Goal: Information Seeking & Learning: Learn about a topic

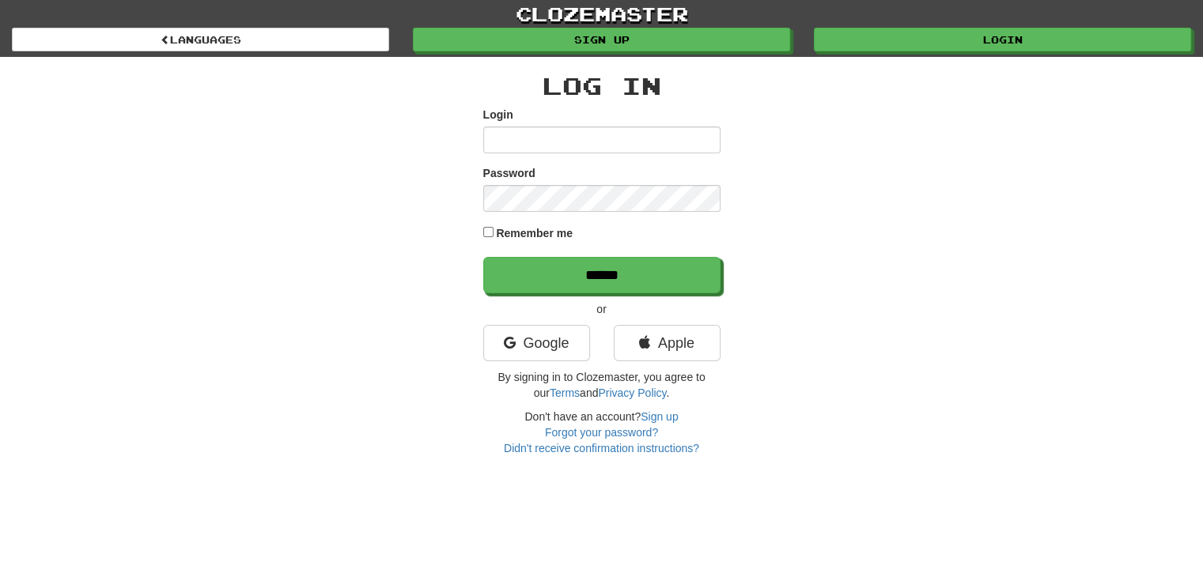
type input "**********"
click at [517, 227] on label "Remember me" at bounding box center [534, 233] width 77 height 16
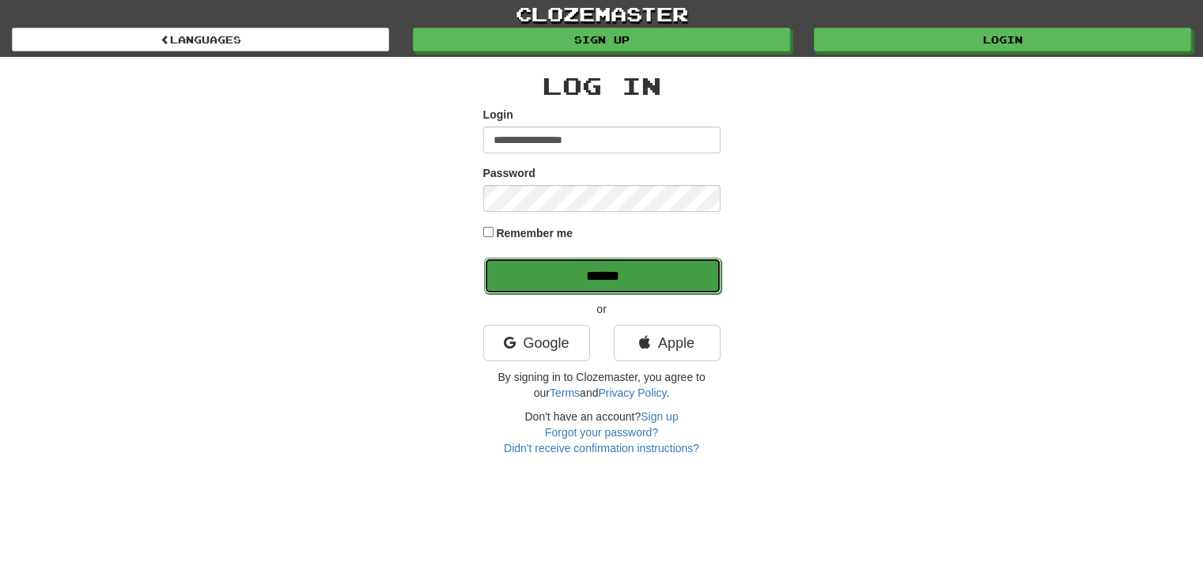
click at [566, 278] on input "******" at bounding box center [602, 276] width 237 height 36
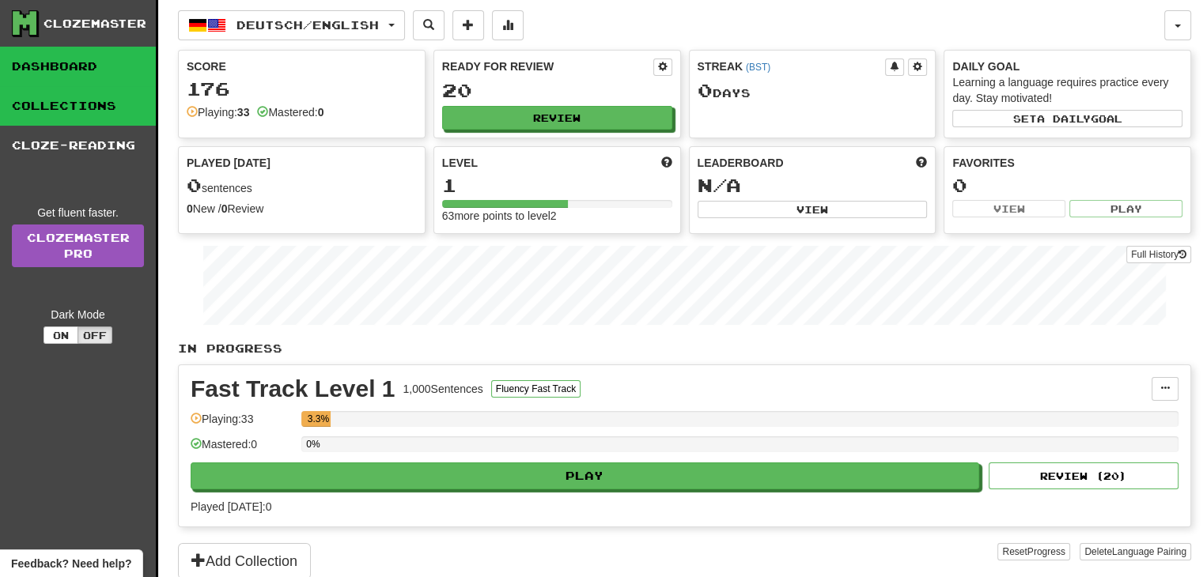
click at [100, 113] on link "Collections" at bounding box center [78, 106] width 156 height 40
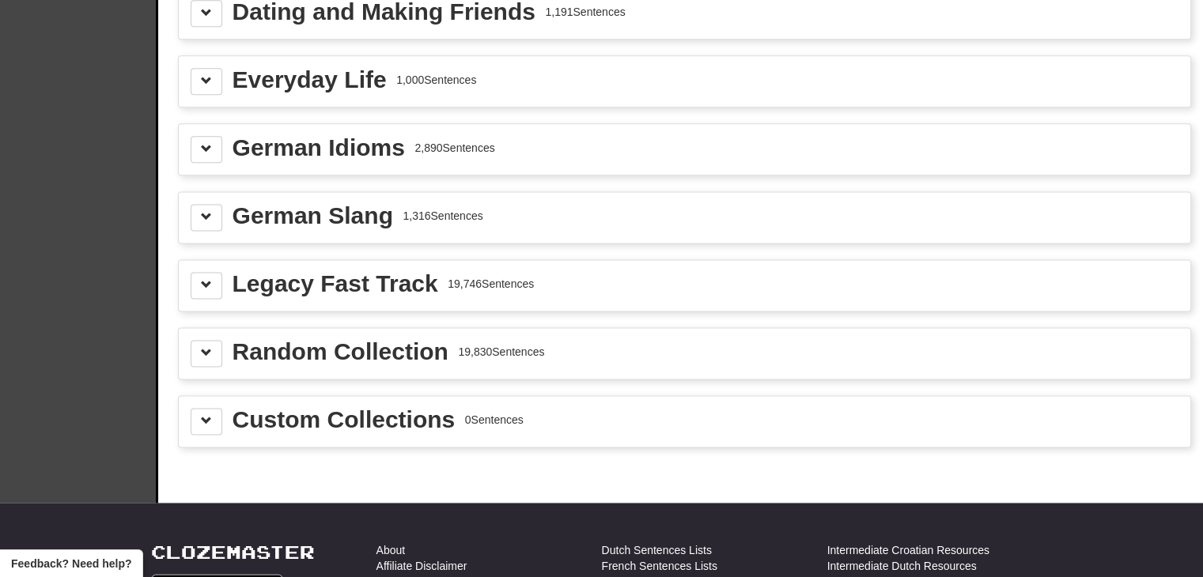
scroll to position [2016, 0]
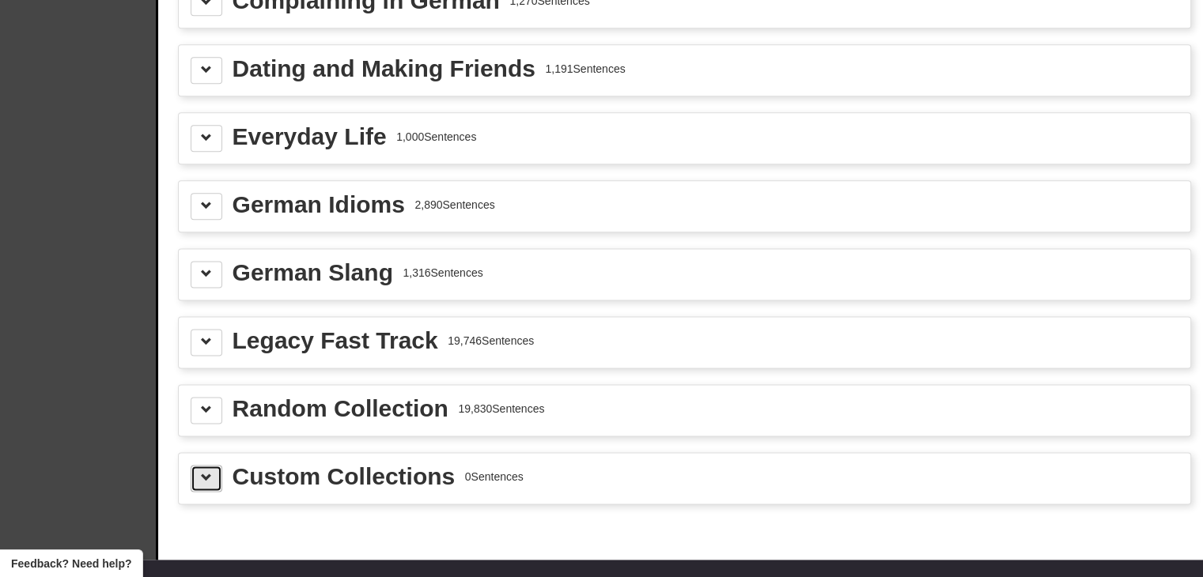
click at [206, 472] on span at bounding box center [206, 477] width 11 height 11
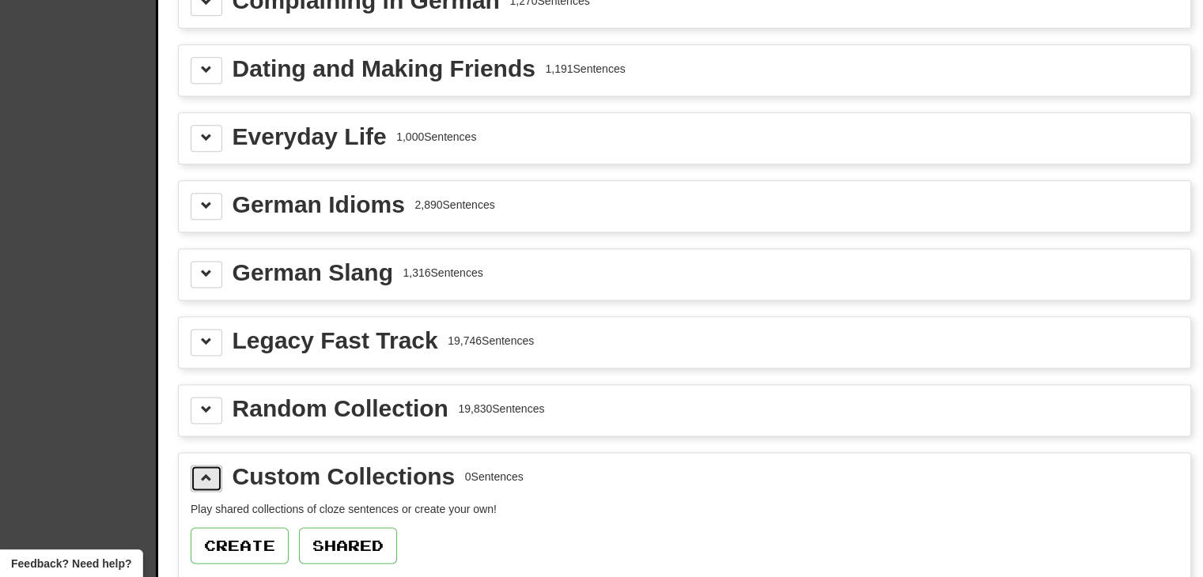
click at [207, 472] on span at bounding box center [206, 477] width 11 height 11
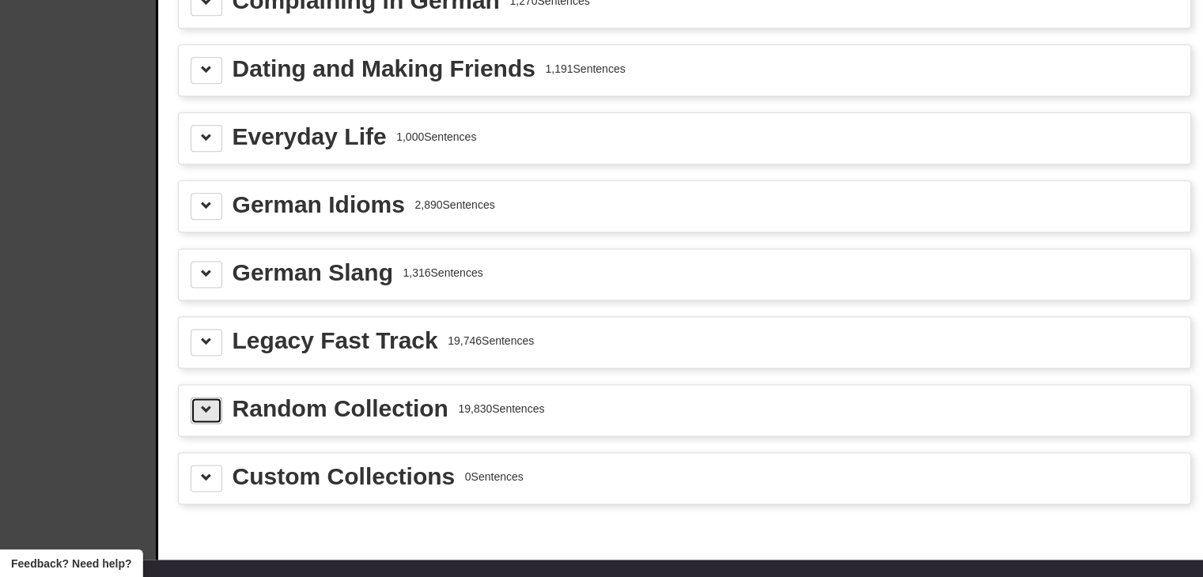
click at [209, 404] on span at bounding box center [206, 409] width 11 height 11
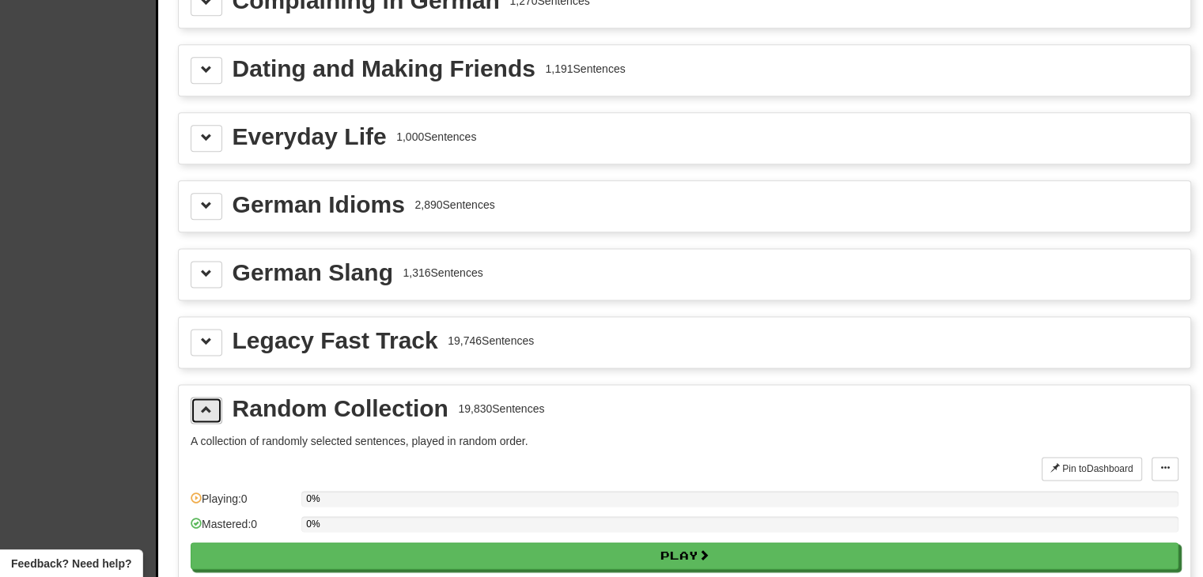
click at [210, 404] on span at bounding box center [206, 409] width 11 height 11
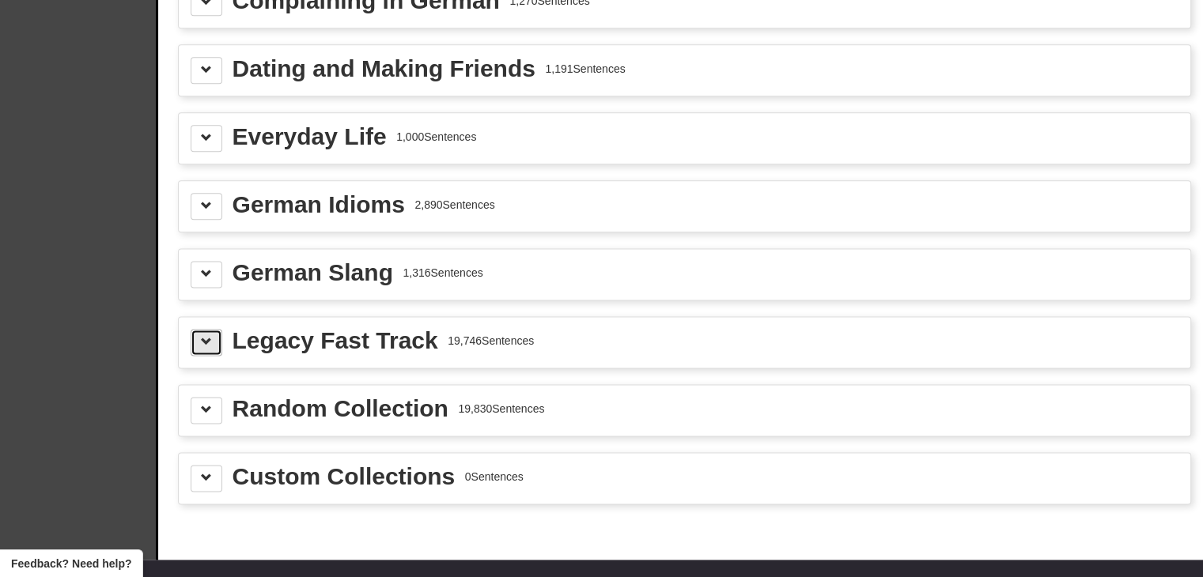
click at [211, 336] on span at bounding box center [206, 341] width 11 height 11
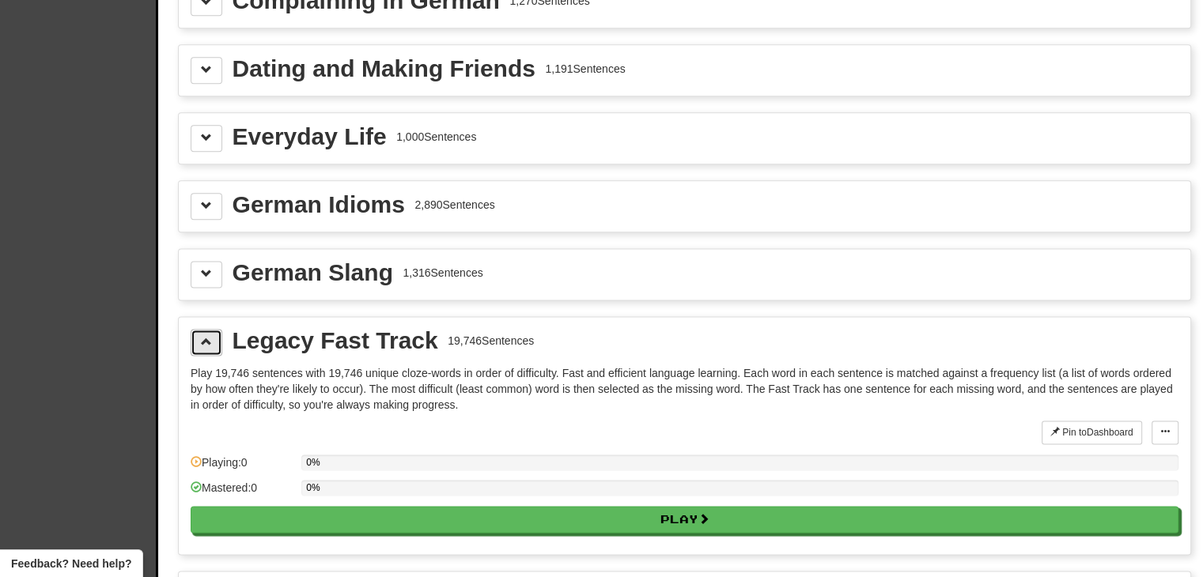
click at [211, 336] on span at bounding box center [206, 341] width 11 height 11
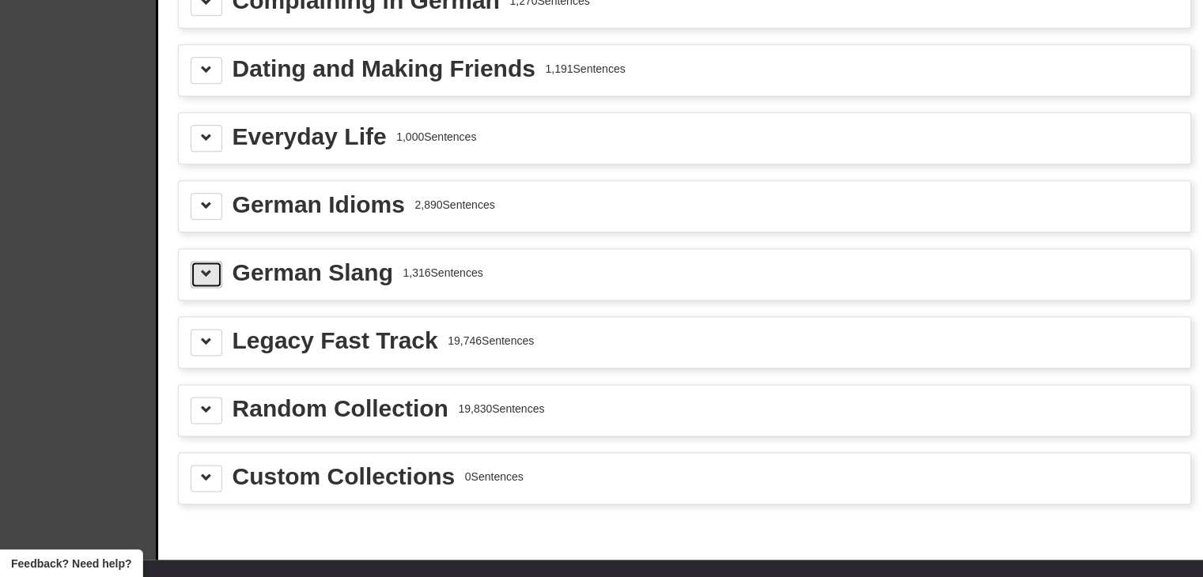
click at [209, 268] on span at bounding box center [206, 273] width 11 height 11
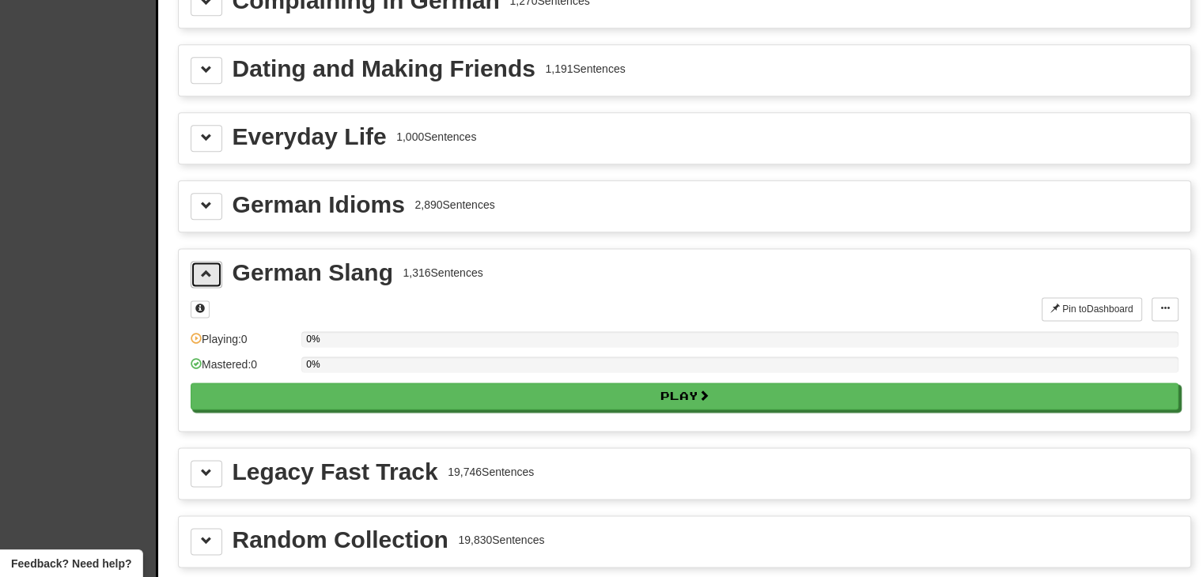
click at [202, 269] on button at bounding box center [207, 274] width 32 height 27
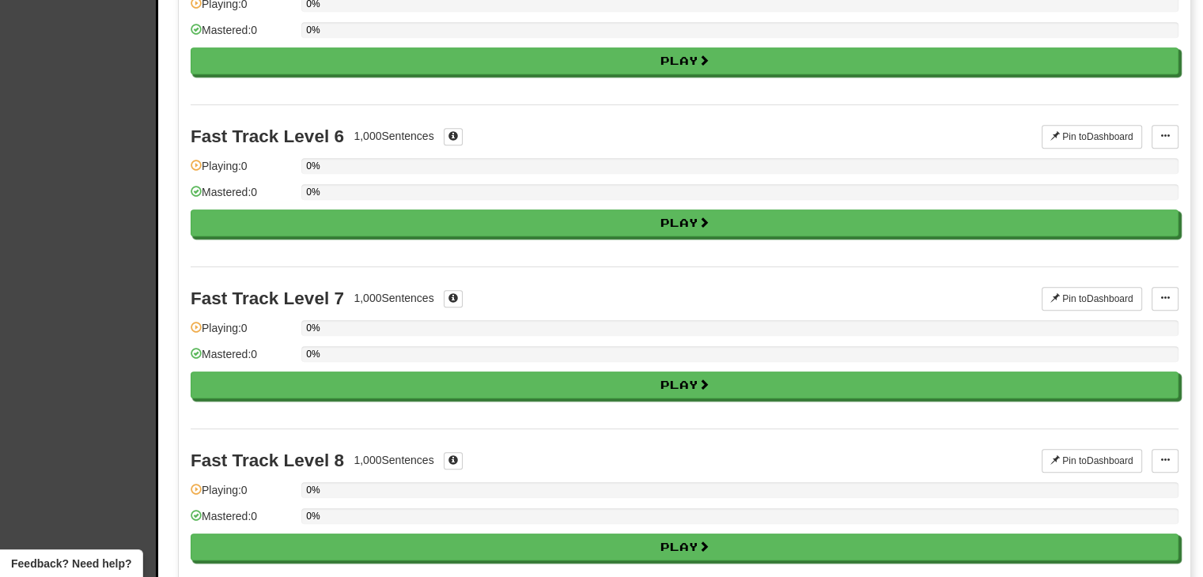
scroll to position [0, 0]
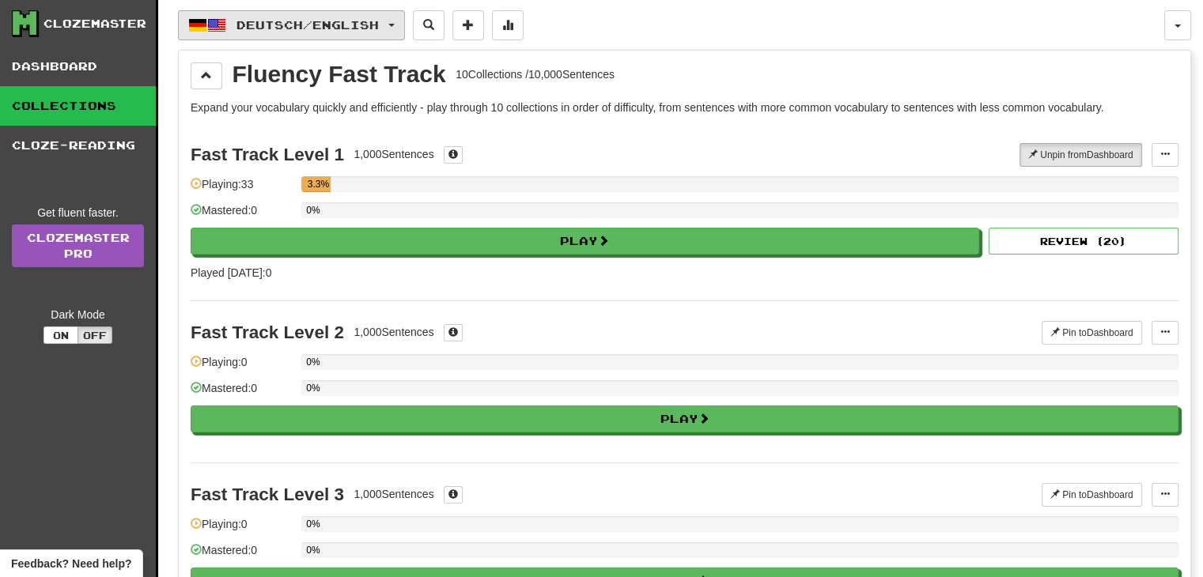
click at [364, 22] on span "Deutsch / English" at bounding box center [307, 24] width 142 height 13
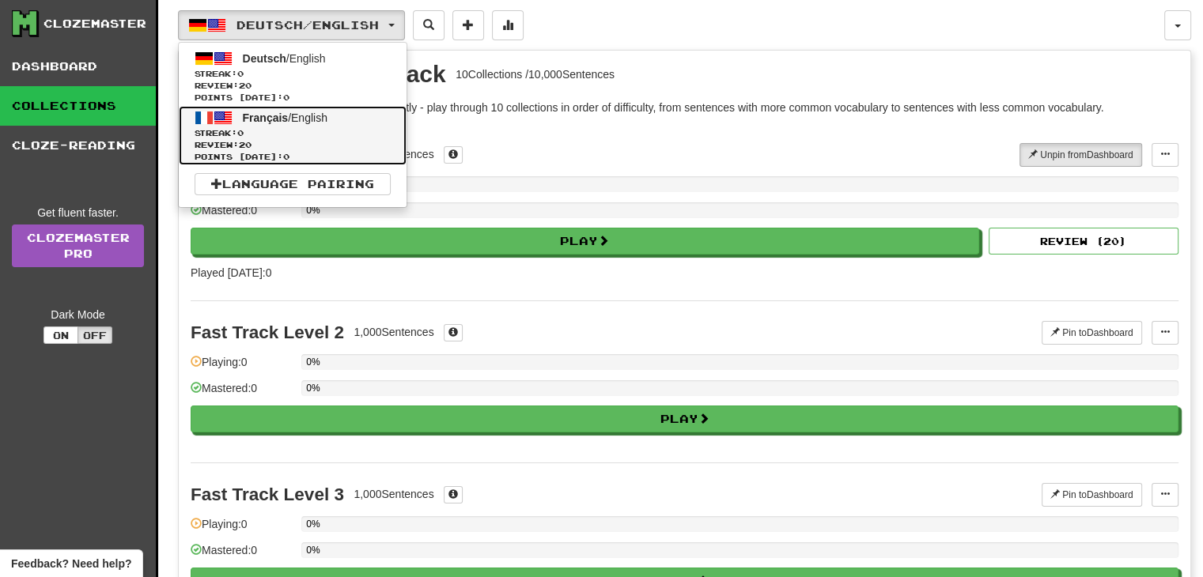
click at [274, 114] on span "Français" at bounding box center [266, 118] width 46 height 13
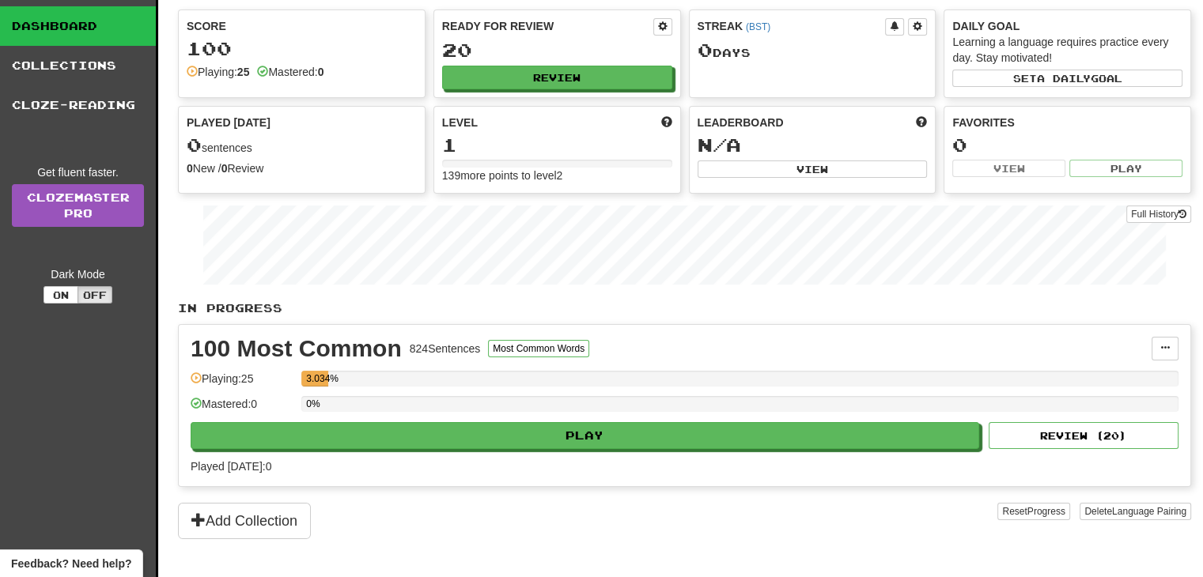
scroll to position [36, 0]
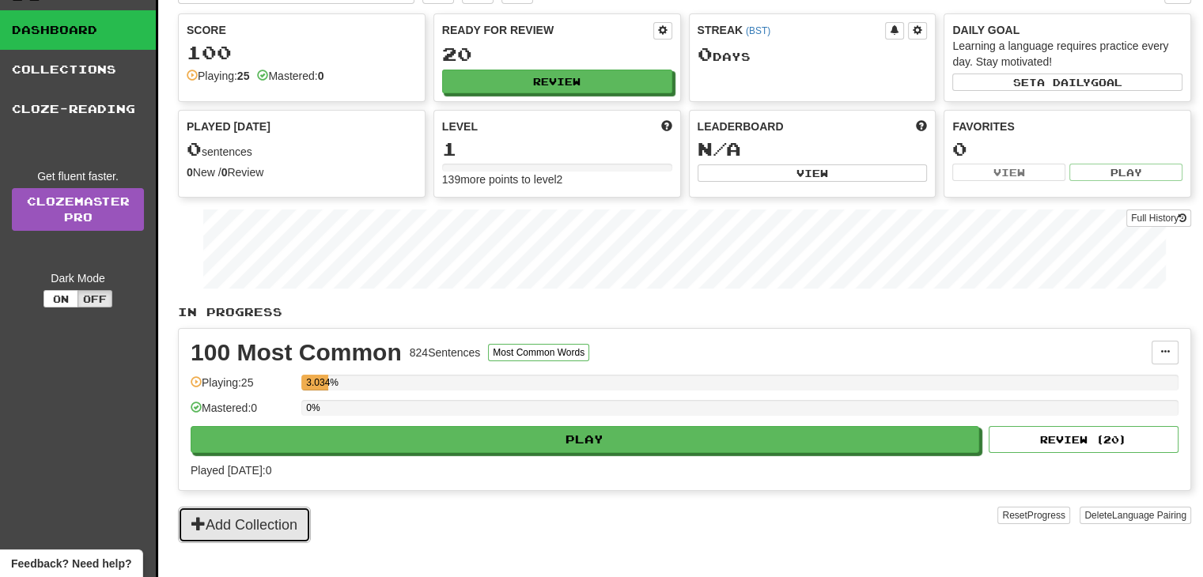
click at [257, 527] on button "Add Collection" at bounding box center [244, 525] width 133 height 36
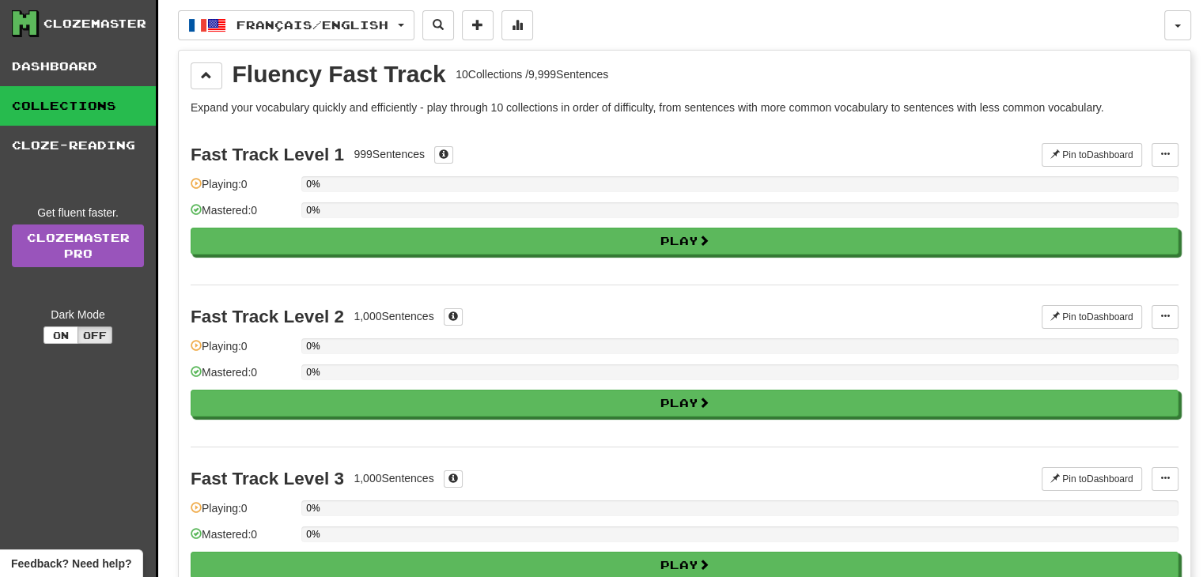
click at [226, 79] on div "Fluency Fast Track 10 Collections / 9,999 Sentences" at bounding box center [685, 75] width 988 height 27
click at [206, 75] on span at bounding box center [206, 75] width 11 height 11
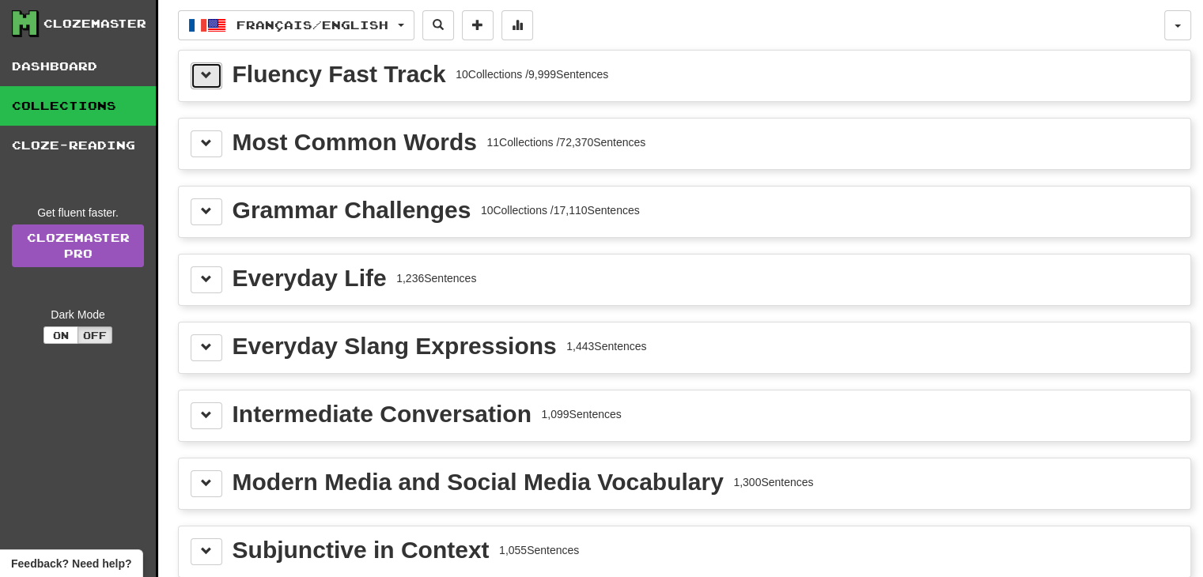
click at [199, 73] on button at bounding box center [207, 75] width 32 height 27
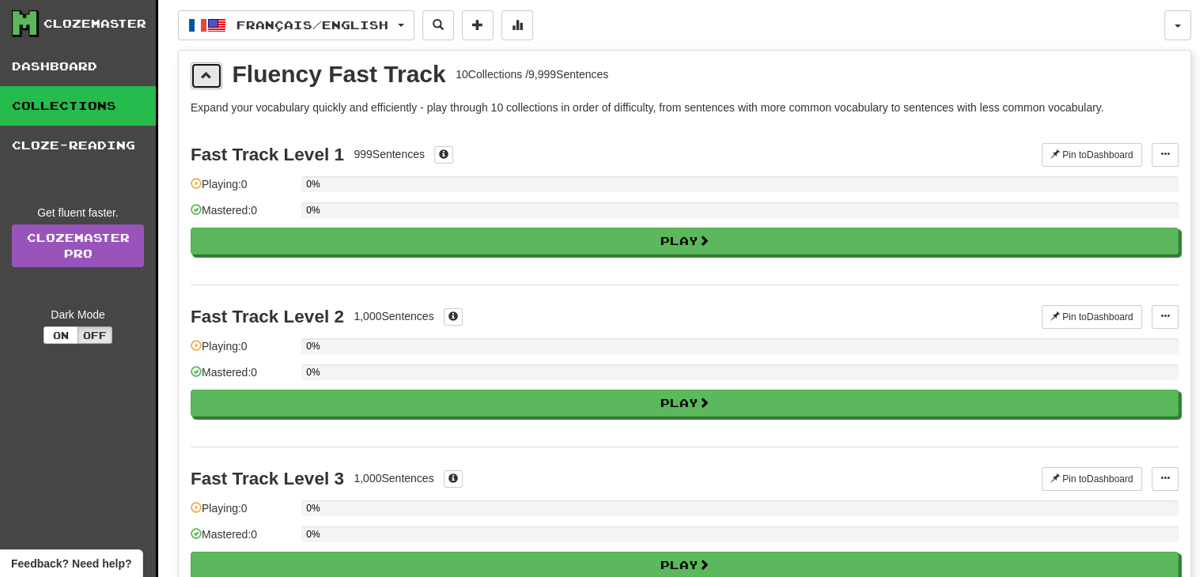
click at [201, 73] on span at bounding box center [206, 75] width 11 height 11
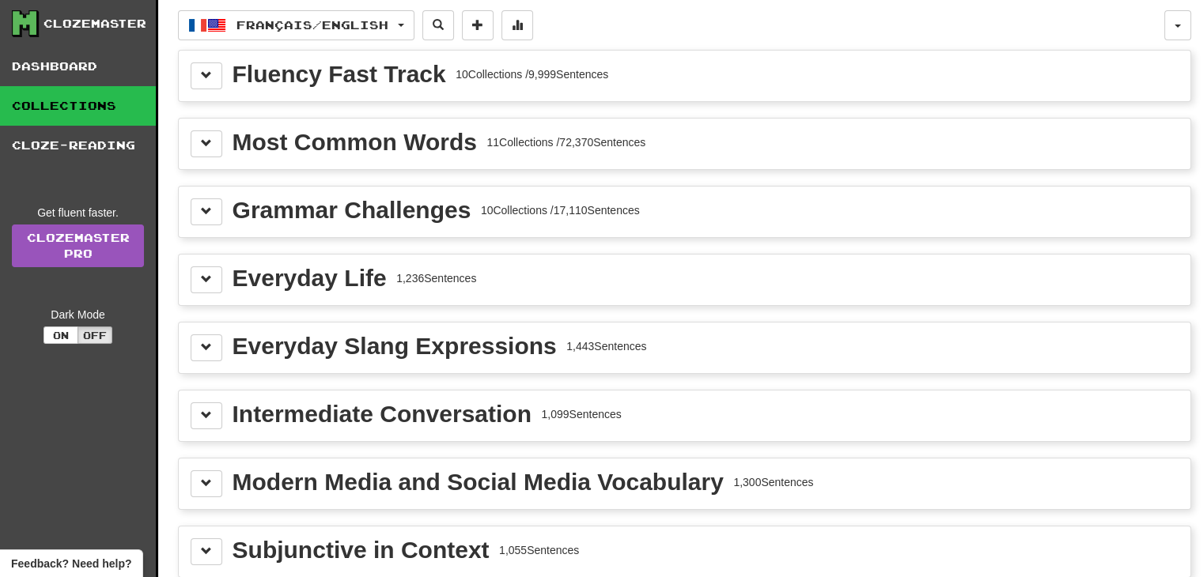
click at [221, 138] on div "Most Common Words 11 Collections / 72,370 Sentences" at bounding box center [685, 144] width 988 height 27
click at [205, 139] on span at bounding box center [206, 143] width 11 height 11
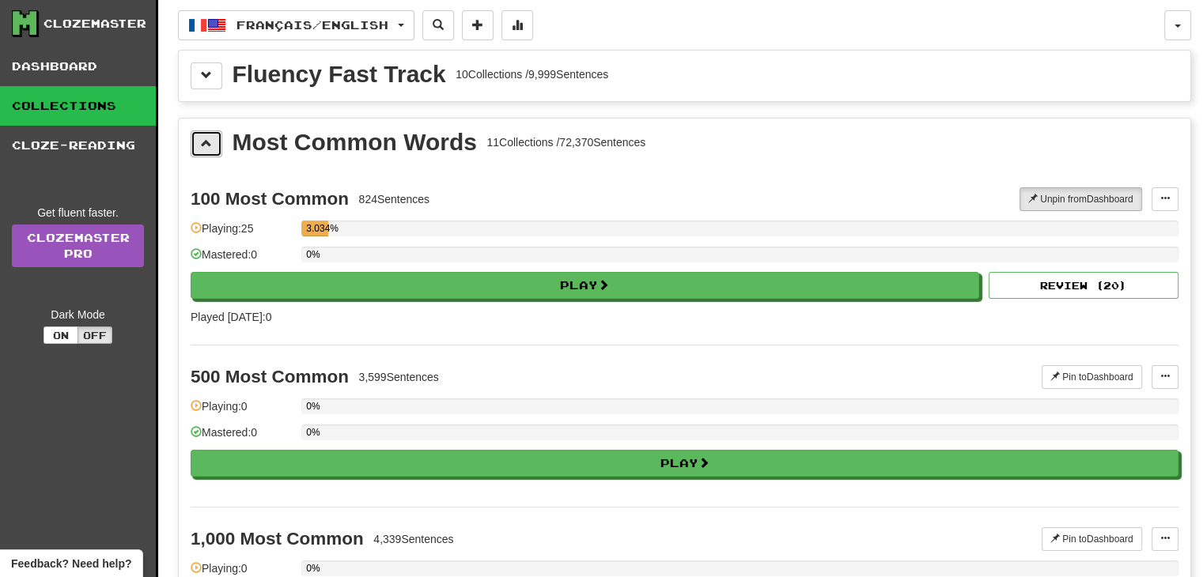
click at [205, 139] on span at bounding box center [206, 143] width 11 height 11
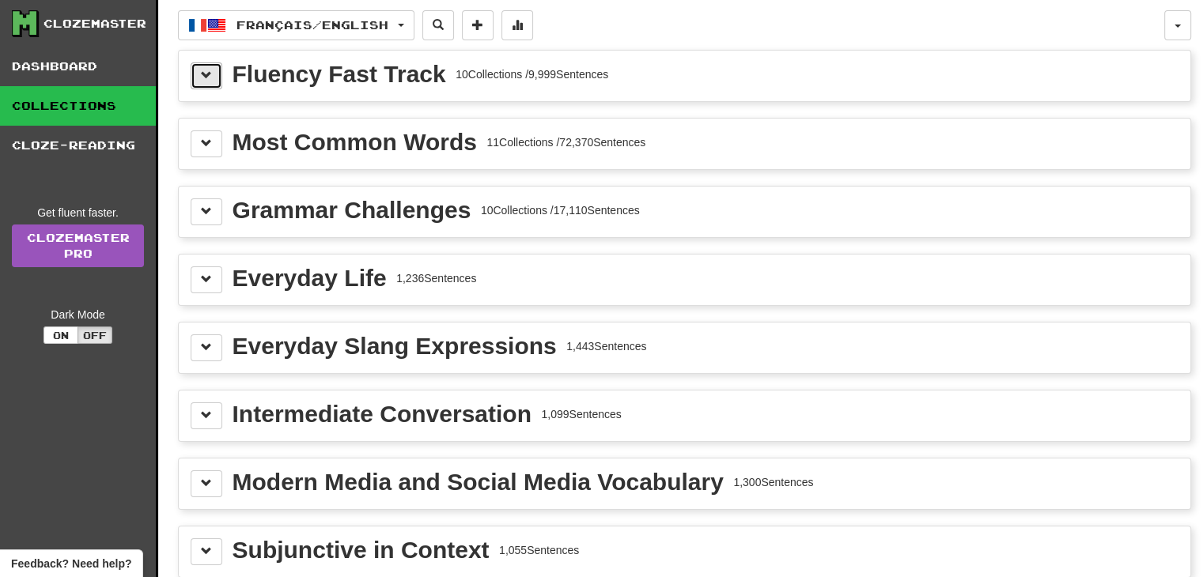
click at [206, 74] on span at bounding box center [206, 75] width 11 height 11
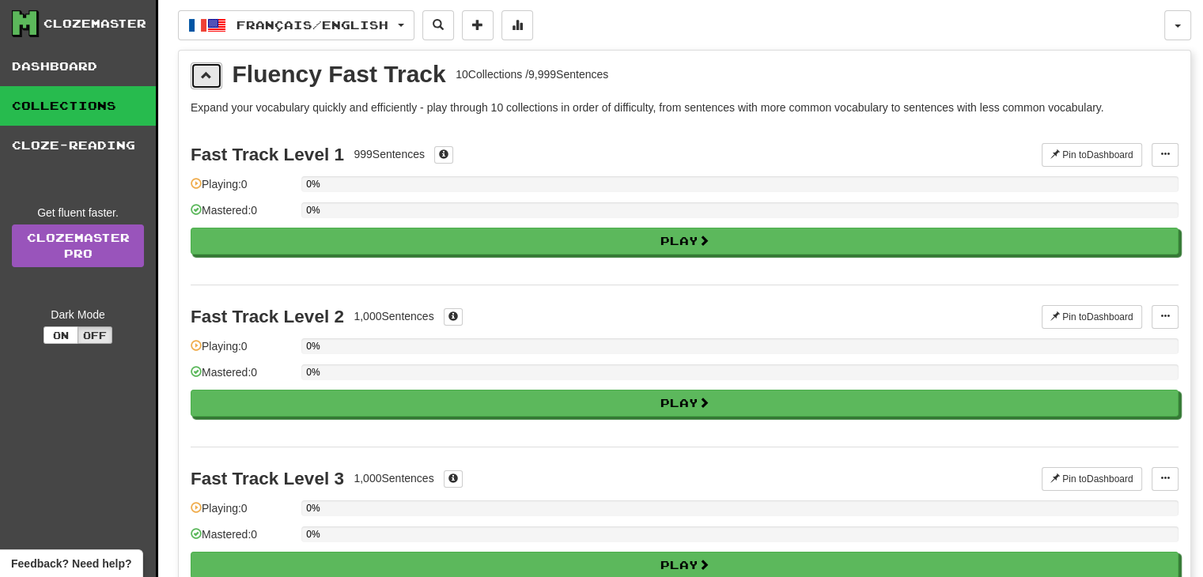
click at [206, 74] on span at bounding box center [206, 75] width 11 height 11
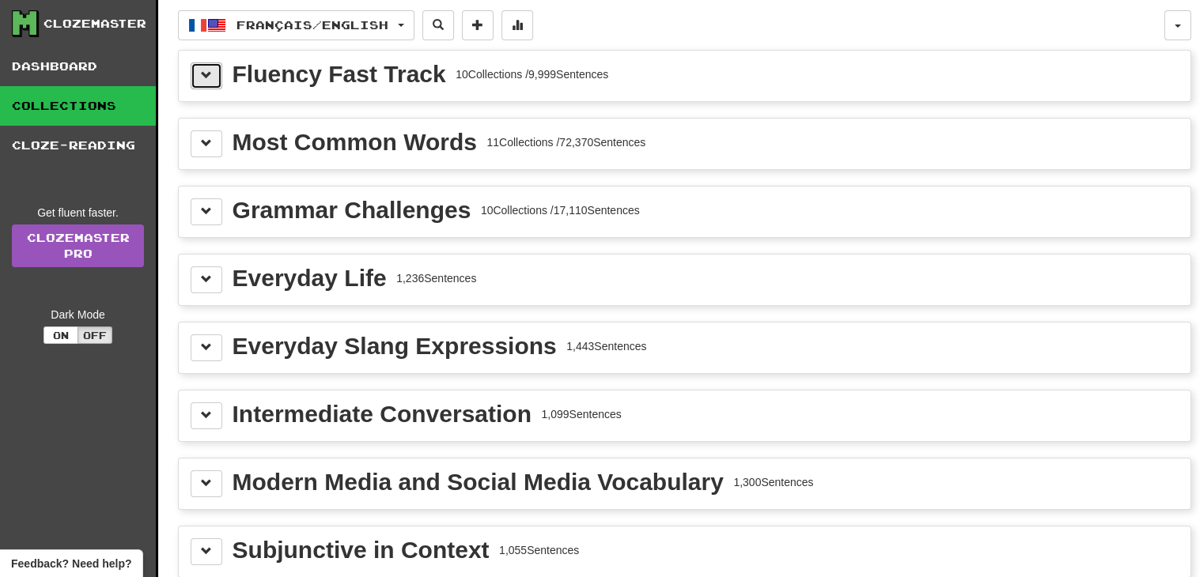
click at [206, 74] on span at bounding box center [206, 75] width 11 height 11
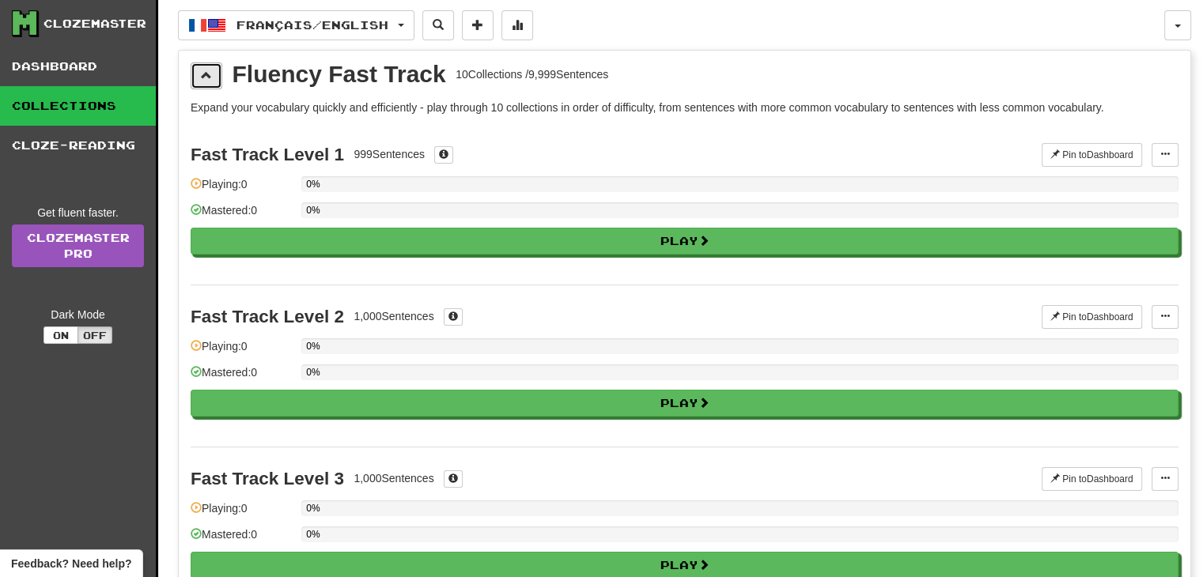
click at [206, 74] on span at bounding box center [206, 75] width 11 height 11
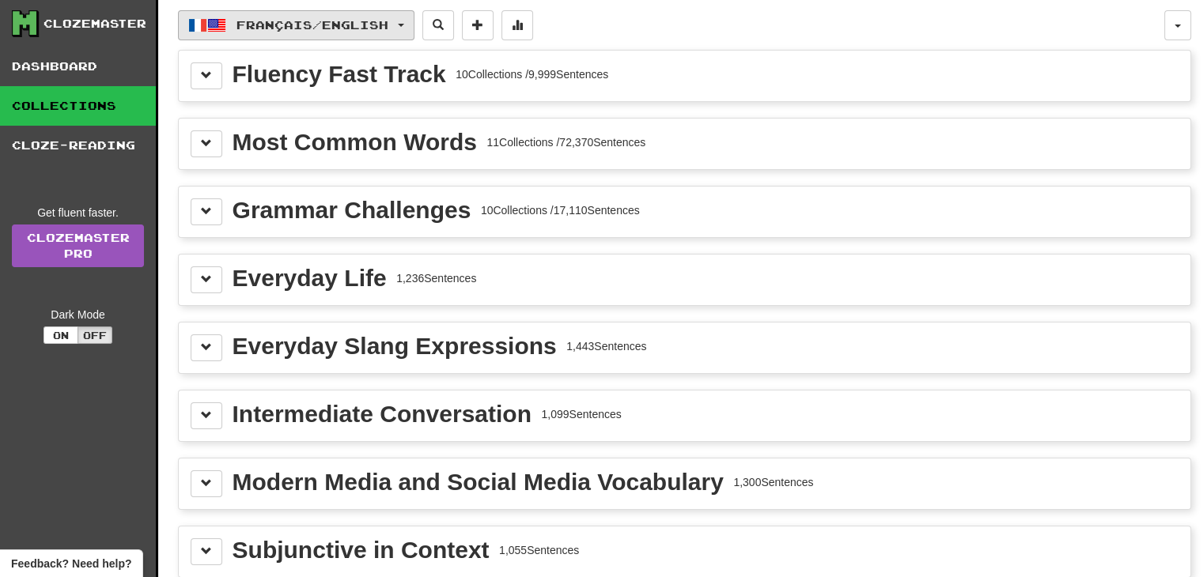
click at [316, 27] on span "Français / English" at bounding box center [312, 24] width 152 height 13
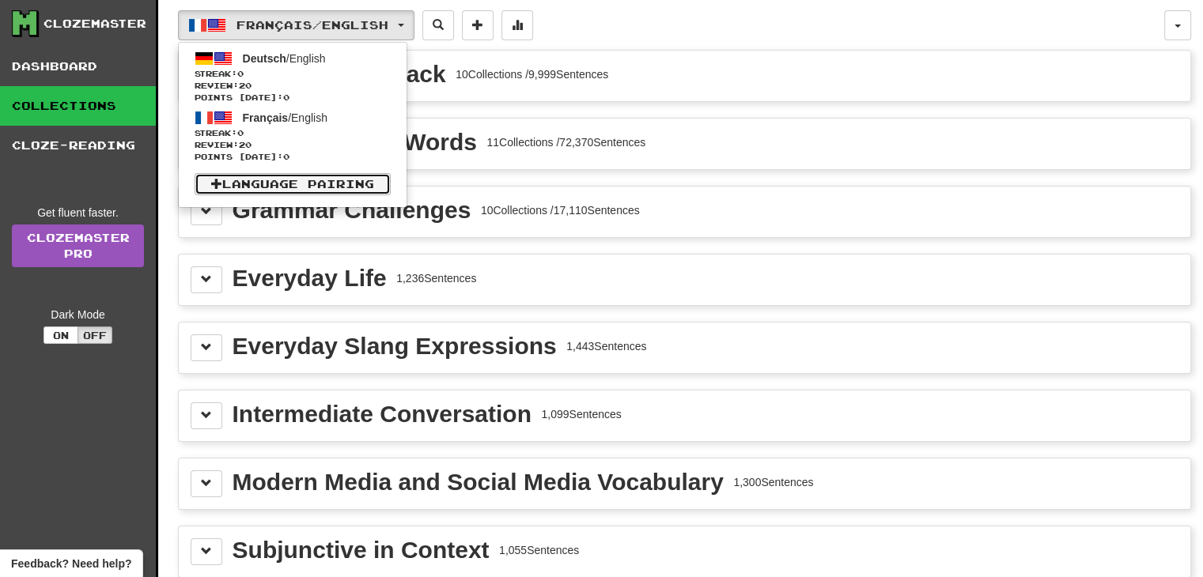
click at [301, 184] on link "Language Pairing" at bounding box center [293, 184] width 196 height 22
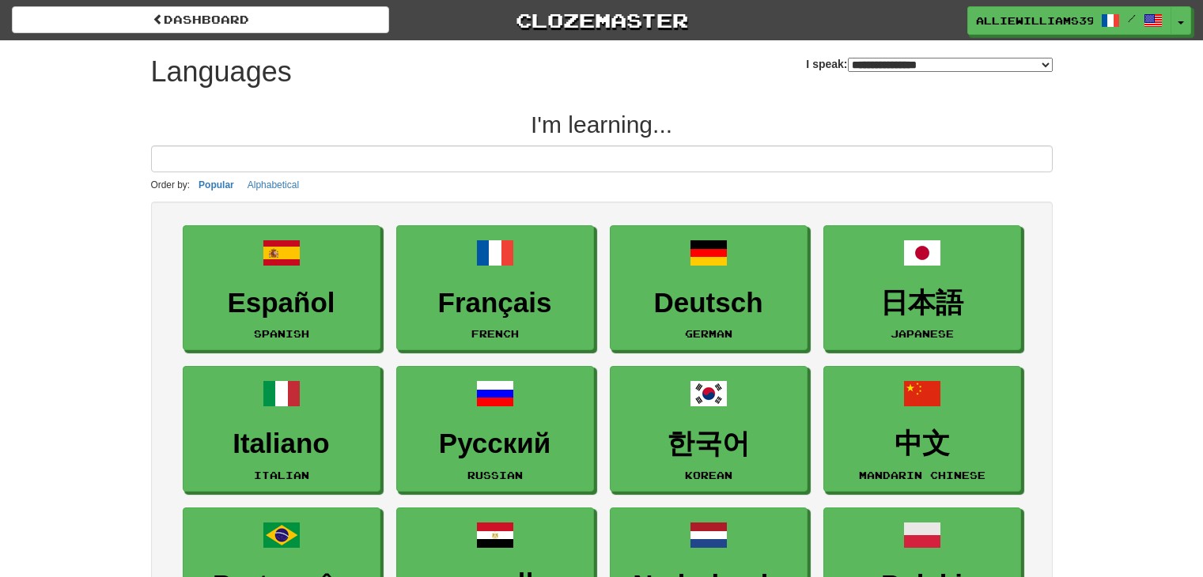
select select "*******"
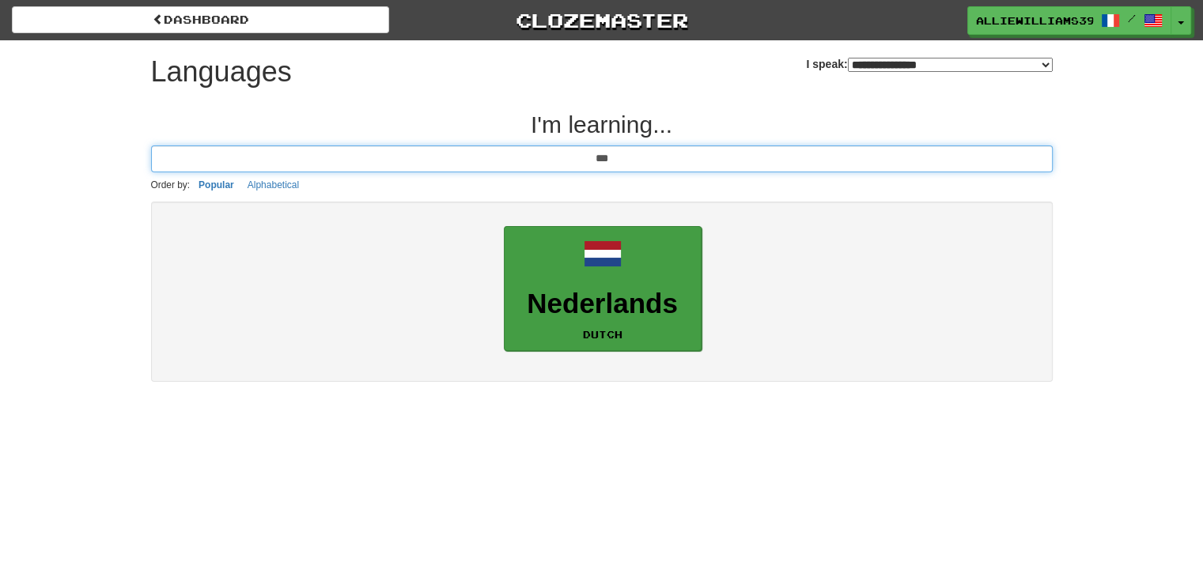
type input "***"
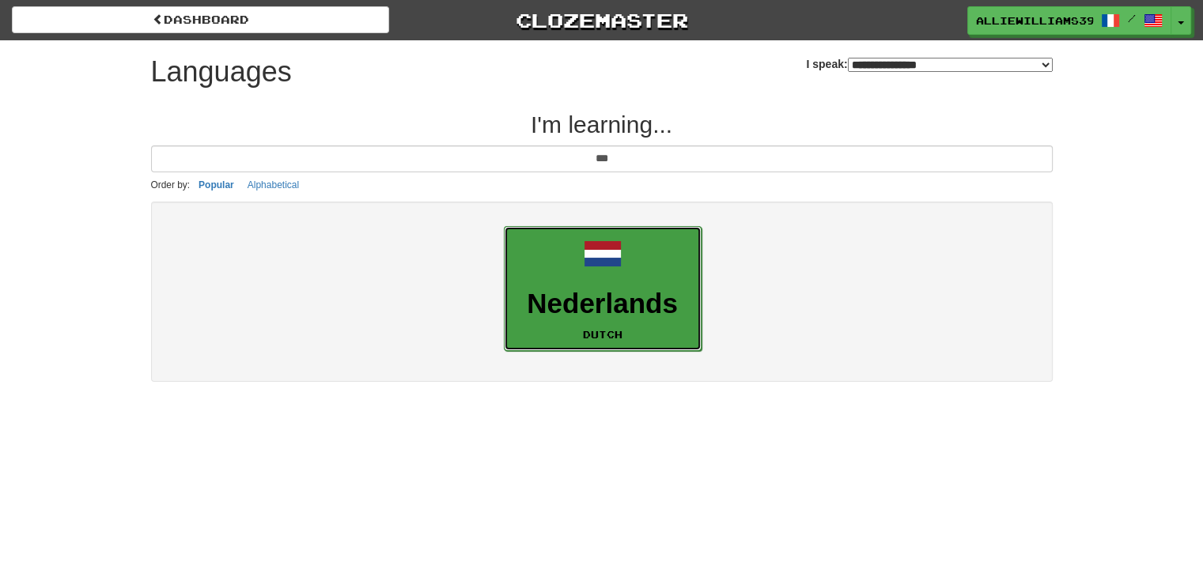
click at [576, 305] on h3 "Nederlands" at bounding box center [603, 304] width 180 height 31
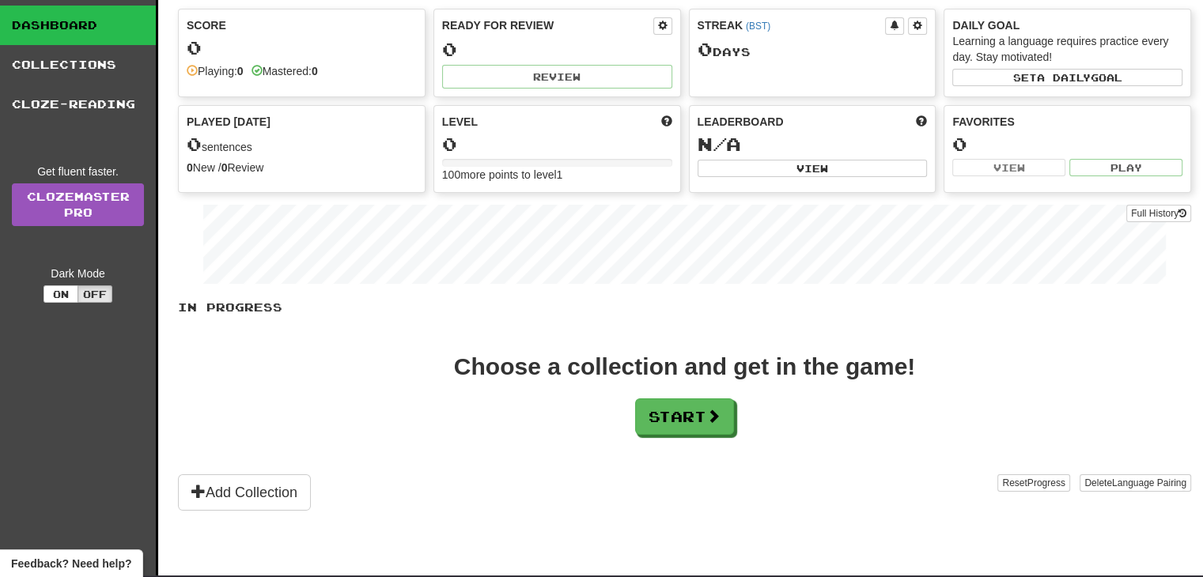
scroll to position [40, 0]
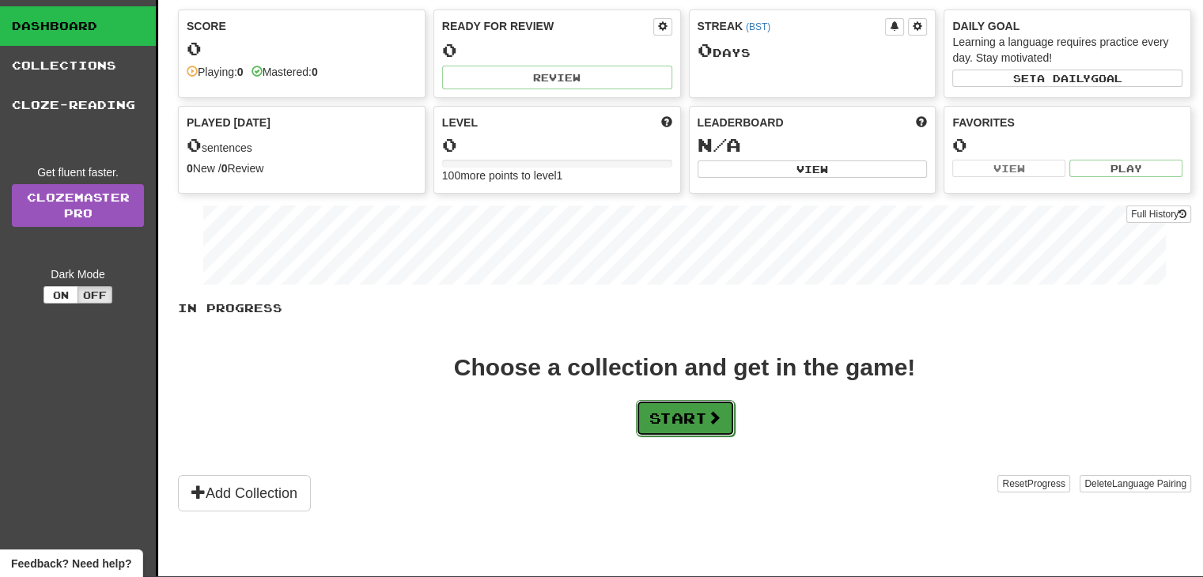
click at [683, 412] on button "Start" at bounding box center [685, 418] width 99 height 36
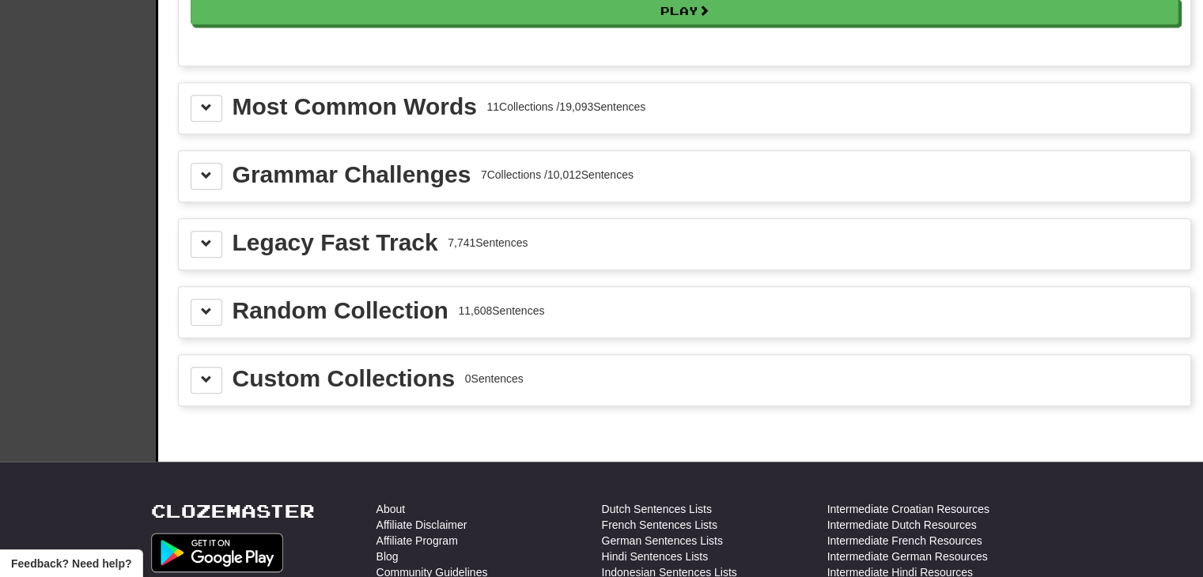
scroll to position [1641, 0]
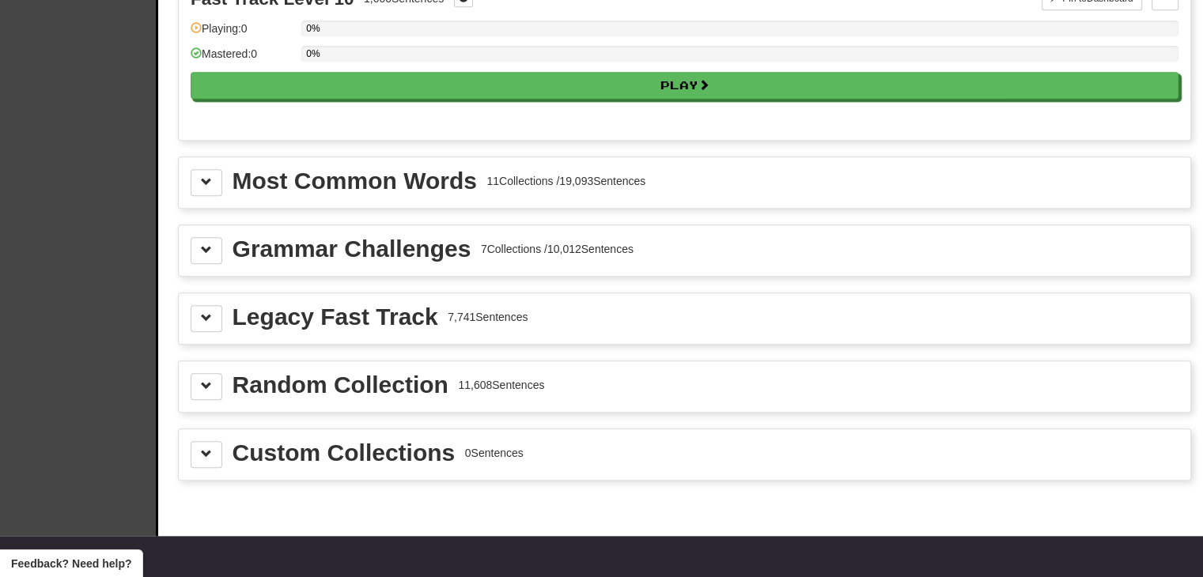
click at [589, 306] on div "Legacy Fast Track 7,741 Sentences" at bounding box center [685, 318] width 988 height 27
click at [218, 305] on button at bounding box center [207, 318] width 32 height 27
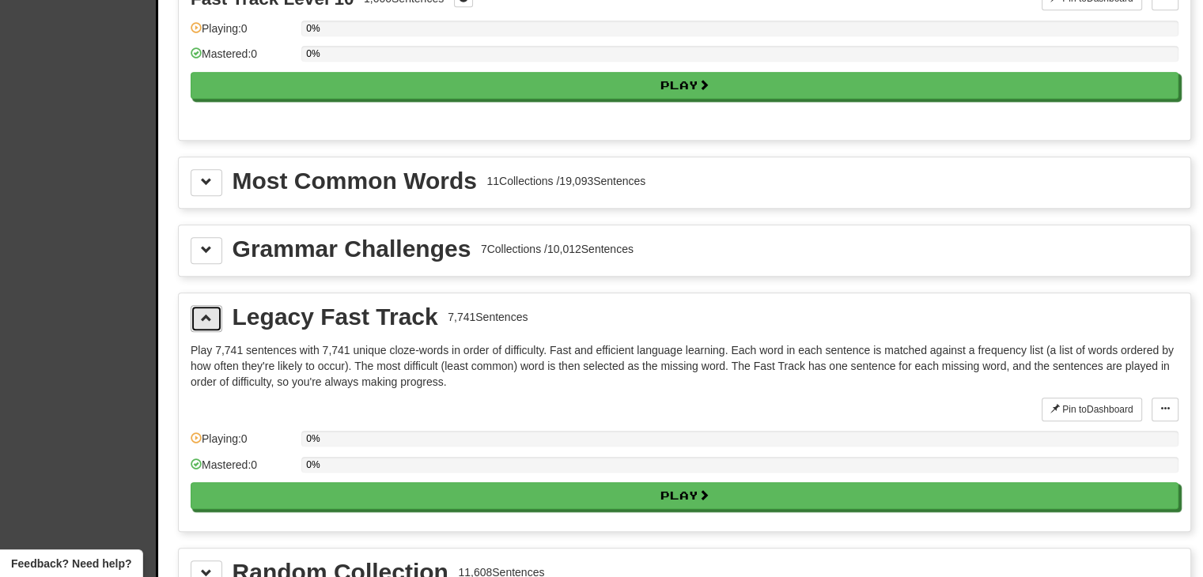
click at [214, 305] on button at bounding box center [207, 318] width 32 height 27
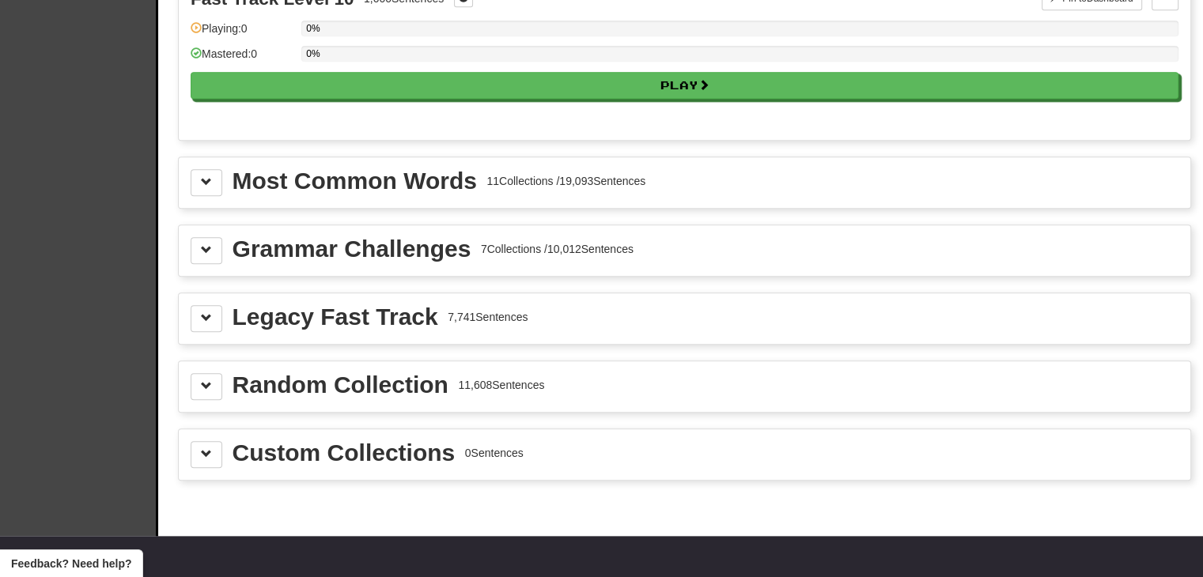
click at [221, 373] on div "Random Collection 11,608 Sentences" at bounding box center [685, 386] width 988 height 27
click at [208, 380] on span at bounding box center [206, 385] width 11 height 11
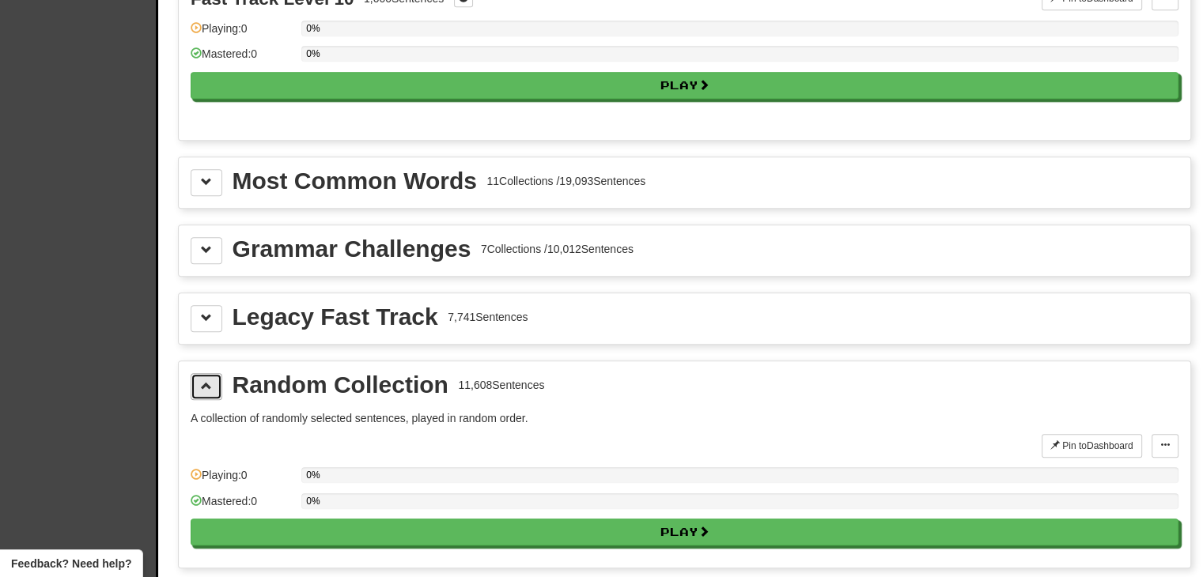
click at [207, 380] on span at bounding box center [206, 385] width 11 height 11
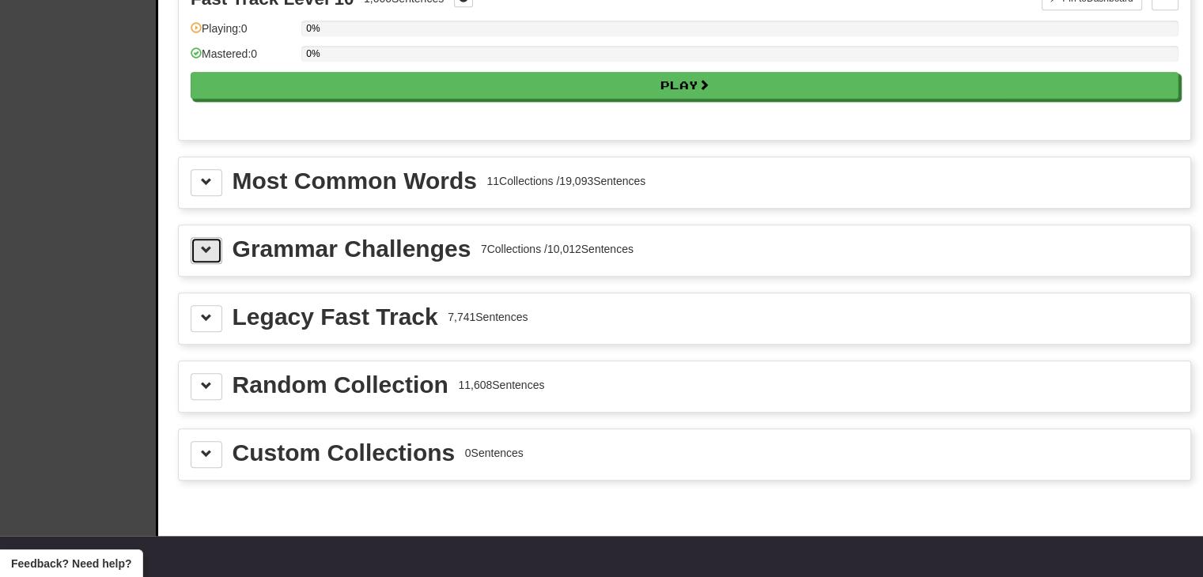
click at [202, 244] on span at bounding box center [206, 249] width 11 height 11
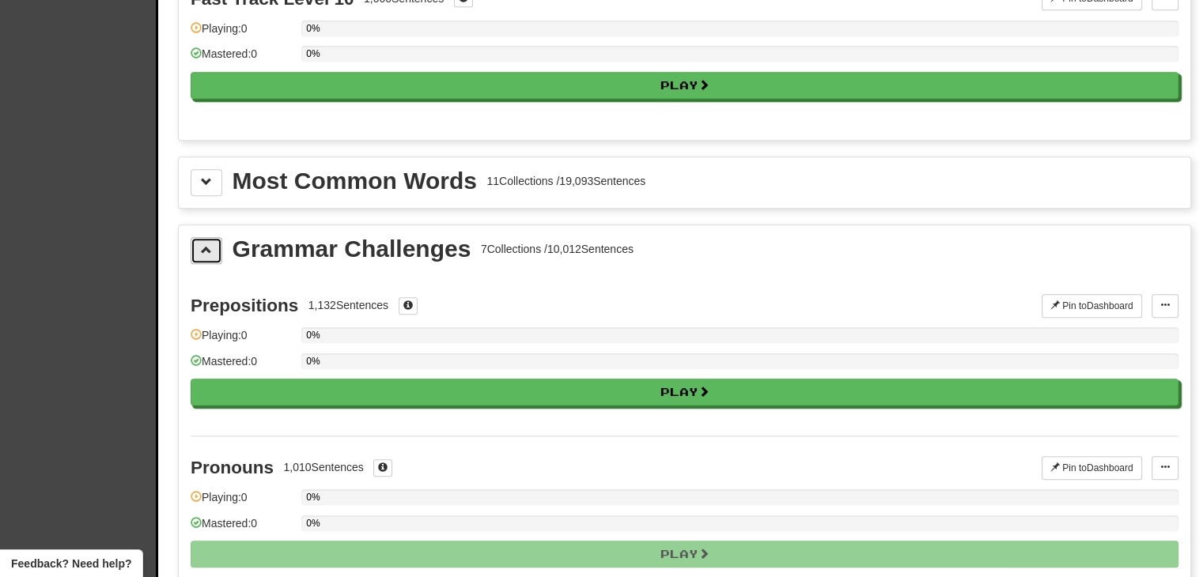
click at [204, 244] on span at bounding box center [206, 249] width 11 height 11
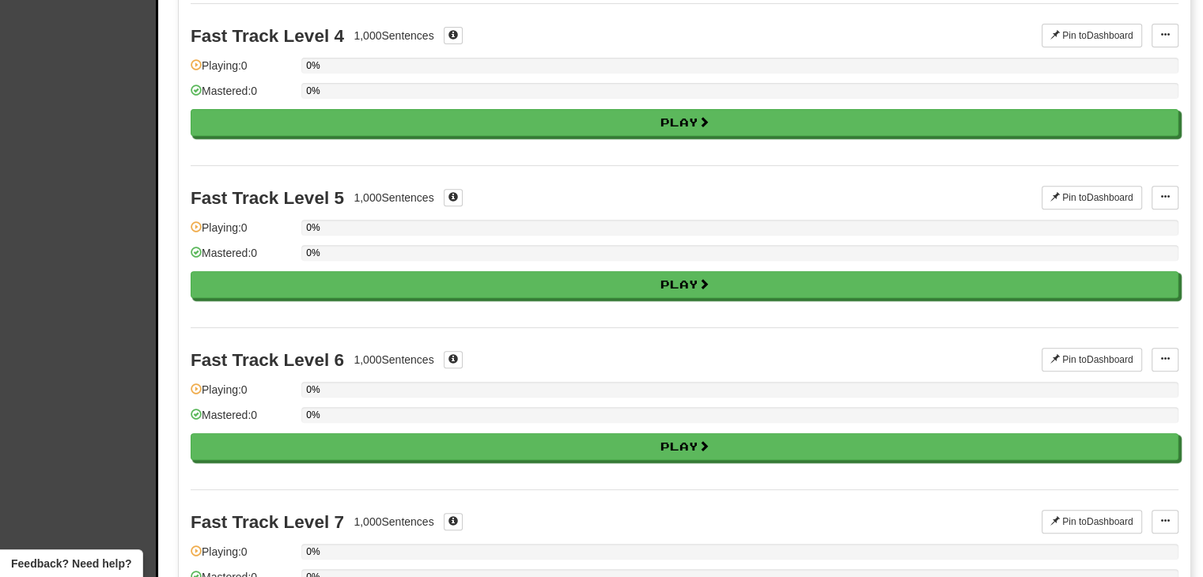
scroll to position [0, 0]
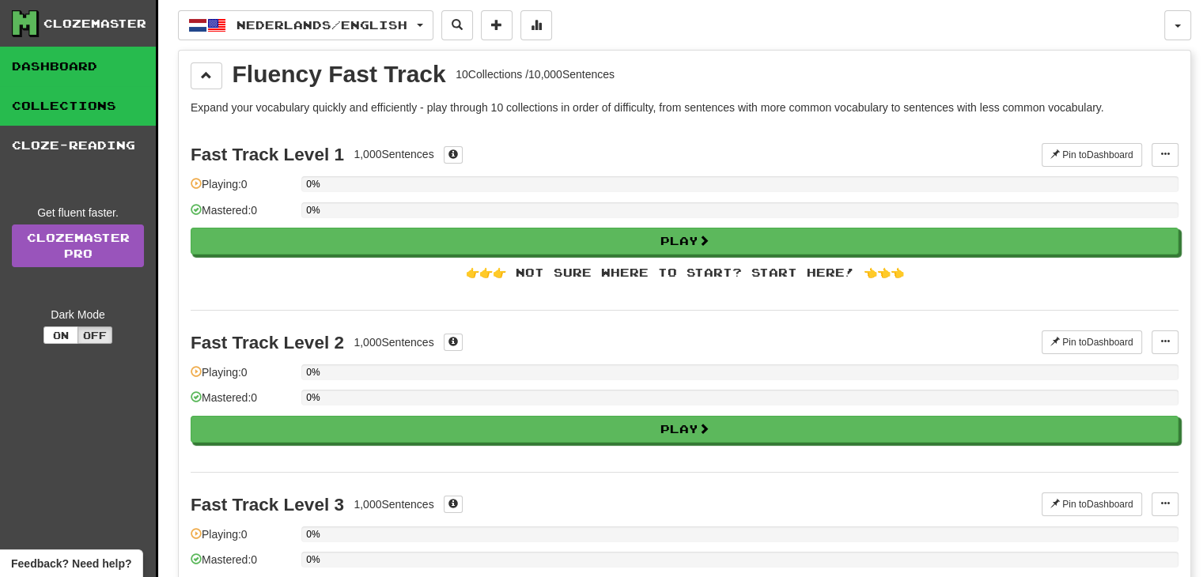
click at [98, 79] on link "Dashboard" at bounding box center [78, 67] width 156 height 40
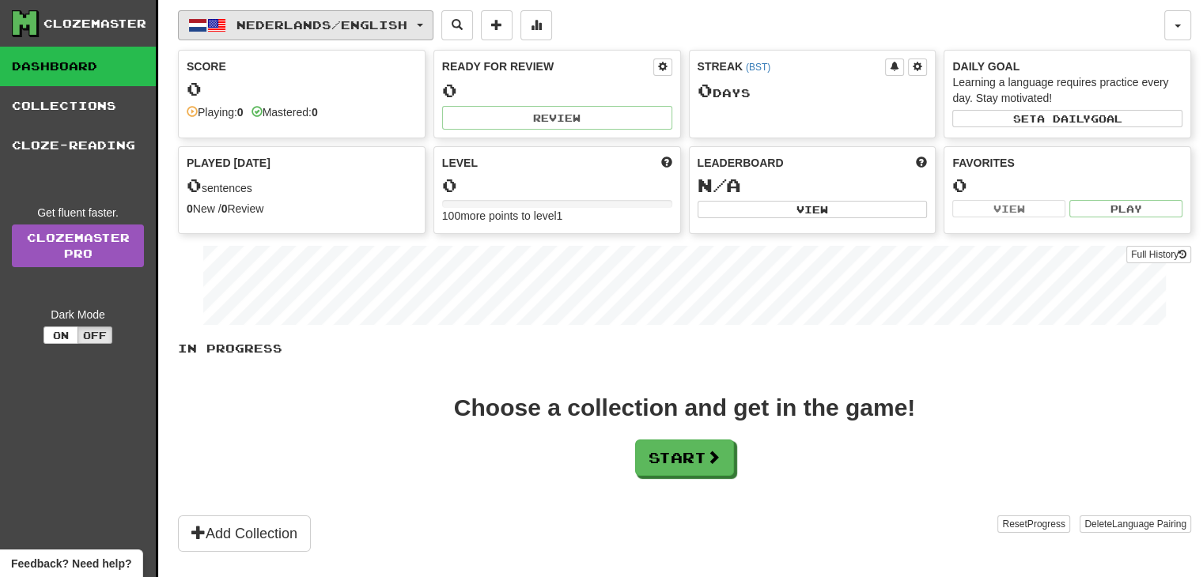
click at [404, 18] on span "Nederlands / English" at bounding box center [321, 24] width 171 height 13
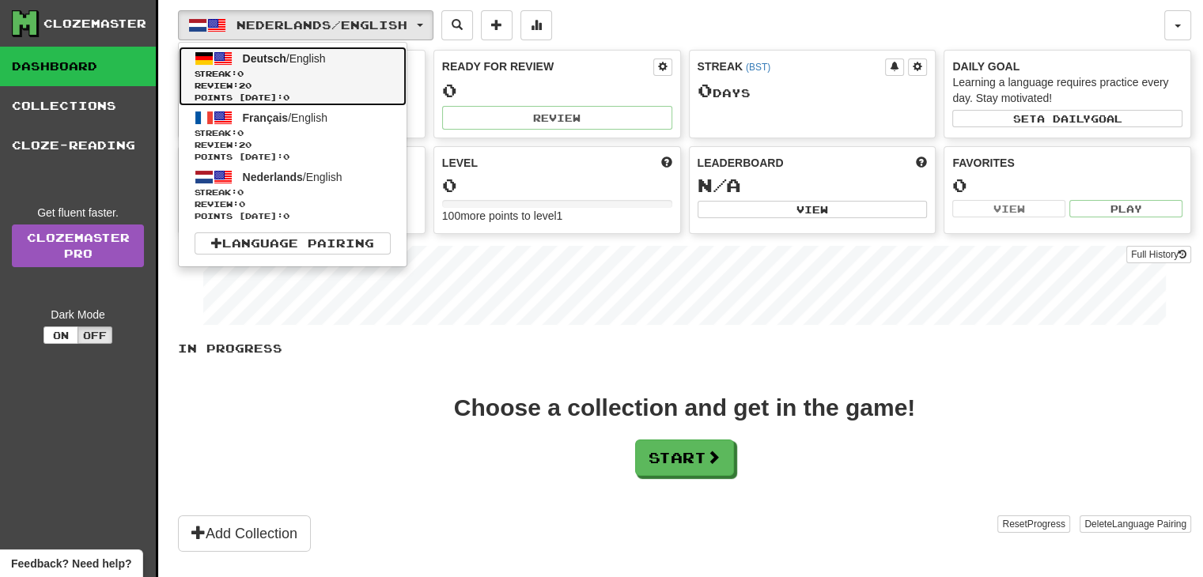
click at [326, 62] on span "Deutsch / English" at bounding box center [284, 58] width 83 height 13
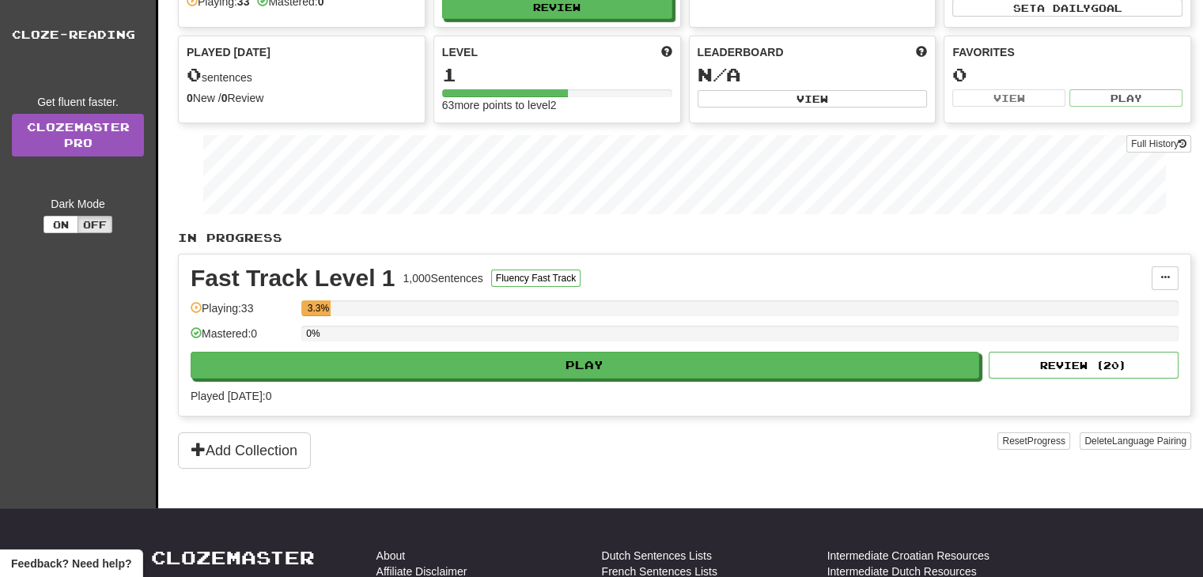
scroll to position [115, 0]
